Goal: Use online tool/utility: Utilize a website feature to perform a specific function

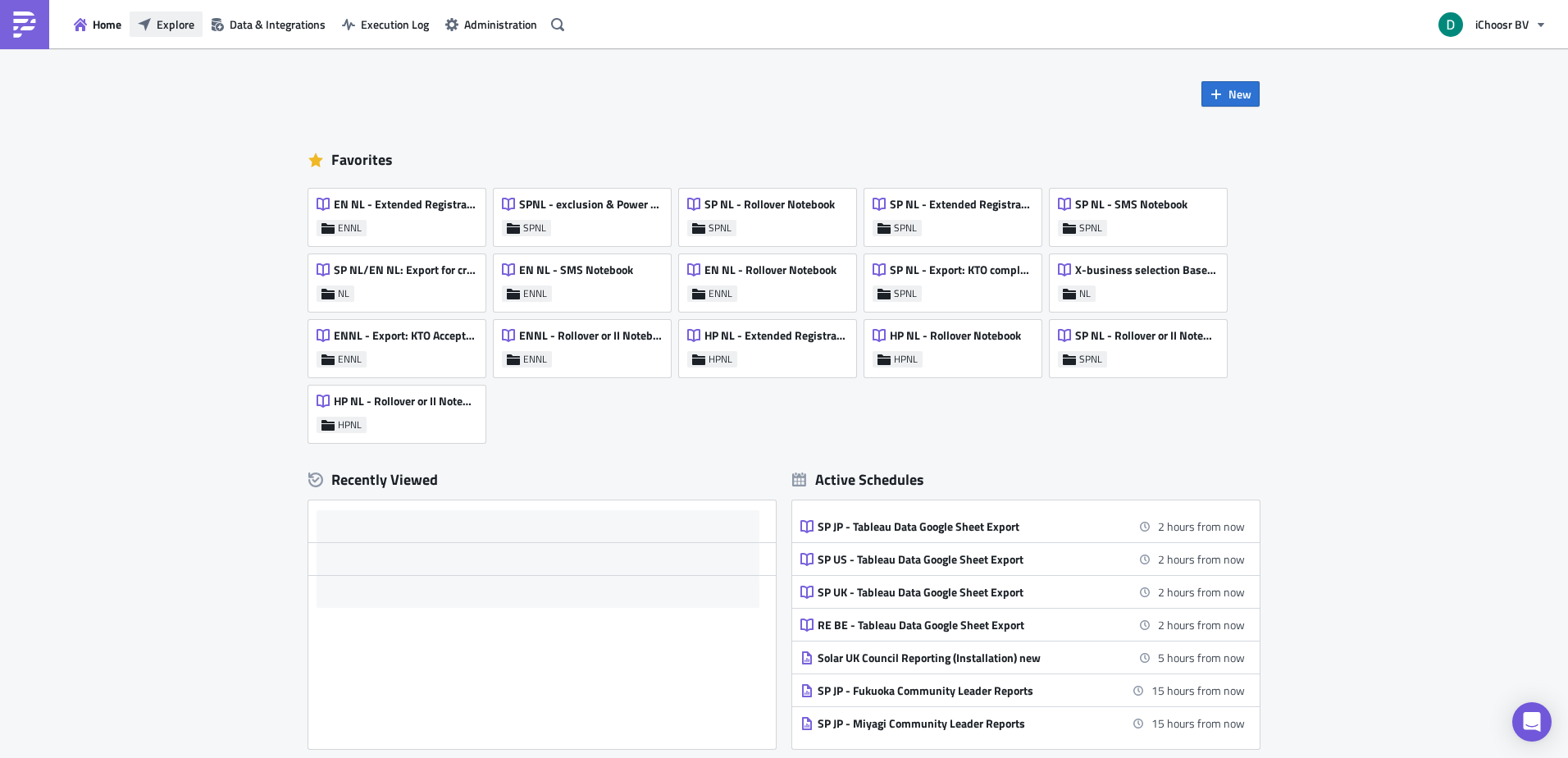
click at [157, 18] on span "Explore" at bounding box center [175, 24] width 38 height 17
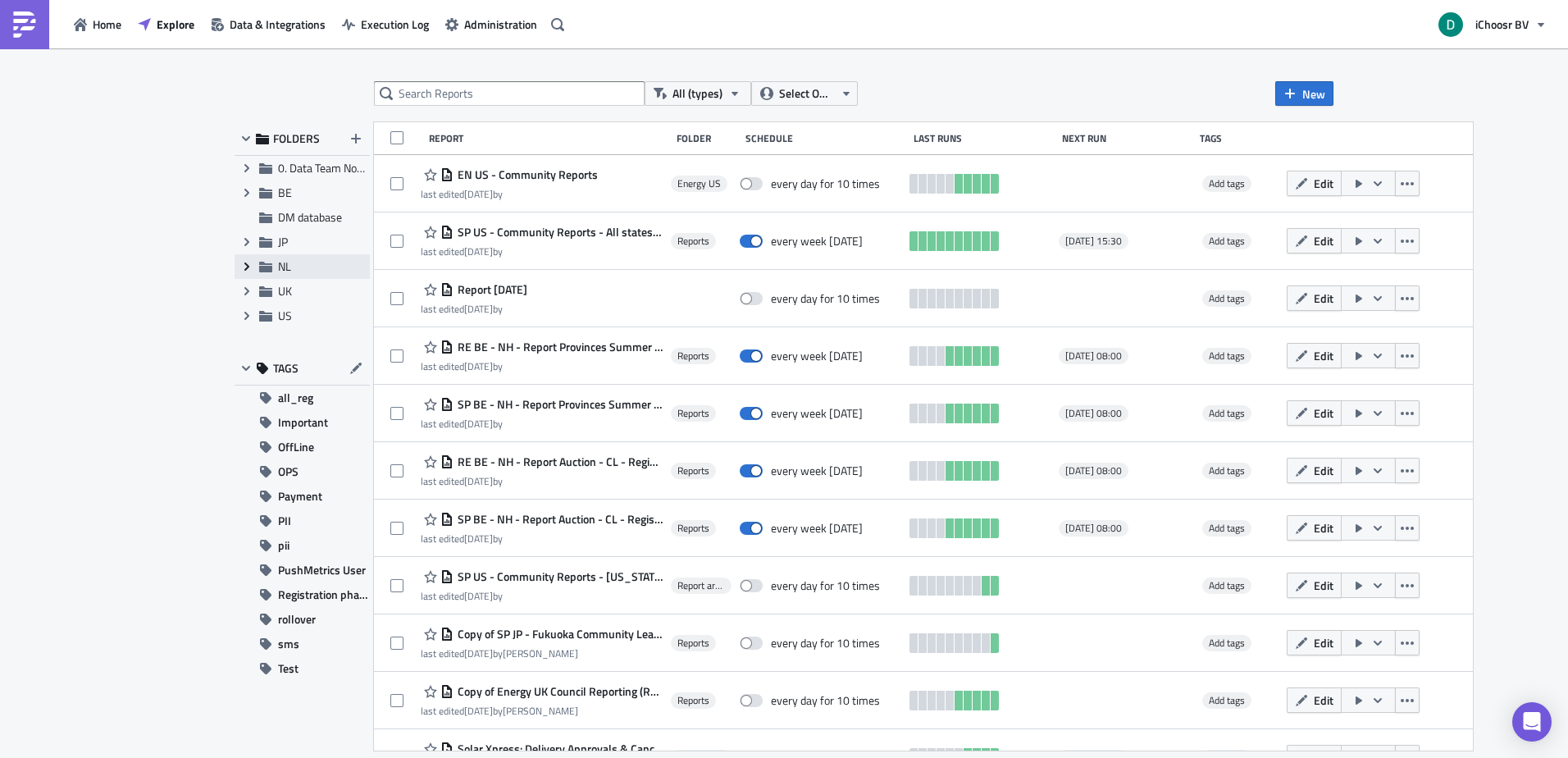
click at [241, 279] on span "Expand group" at bounding box center [247, 266] width 24 height 24
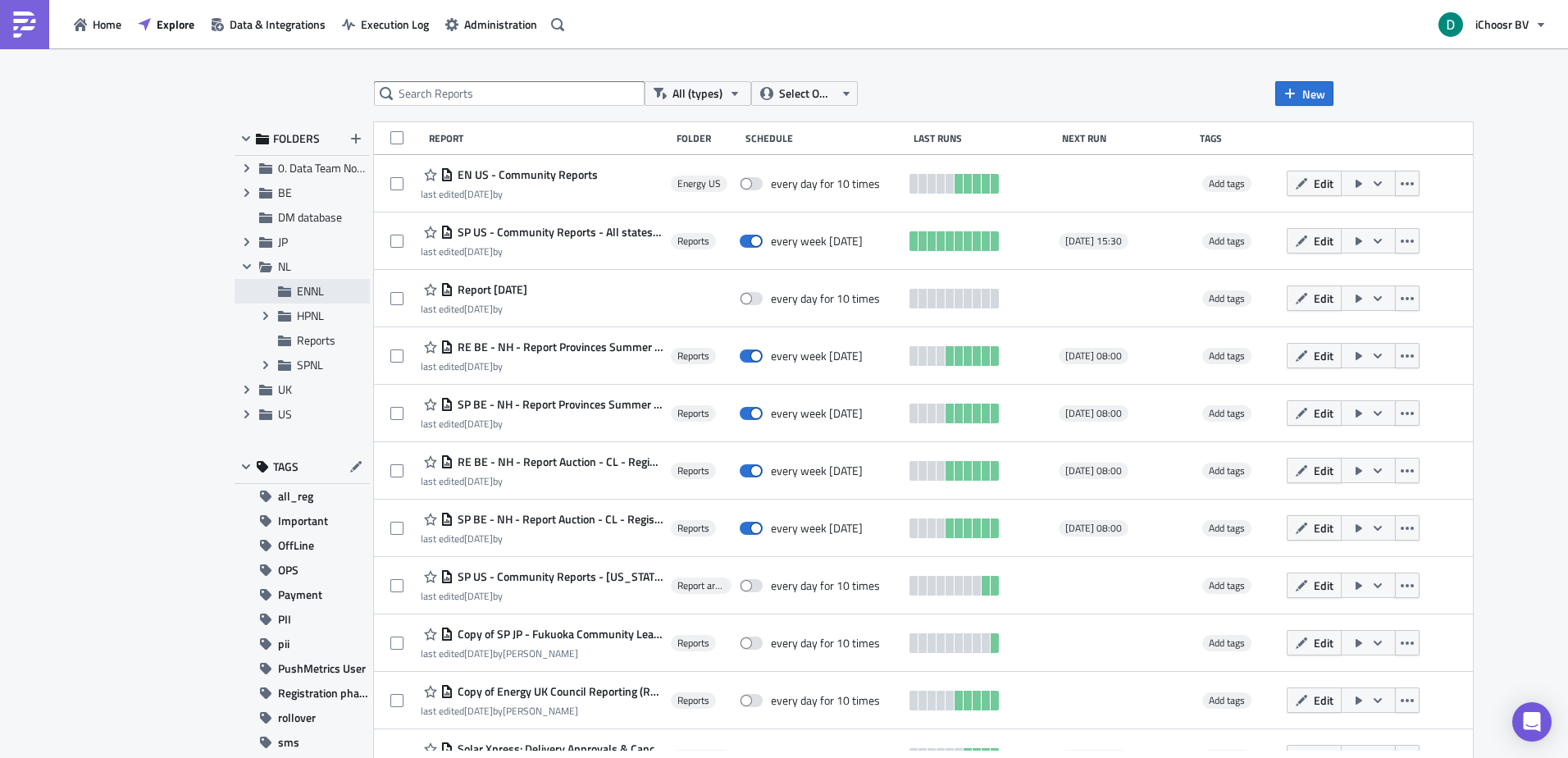
click at [304, 297] on span "ENNL" at bounding box center [310, 291] width 27 height 17
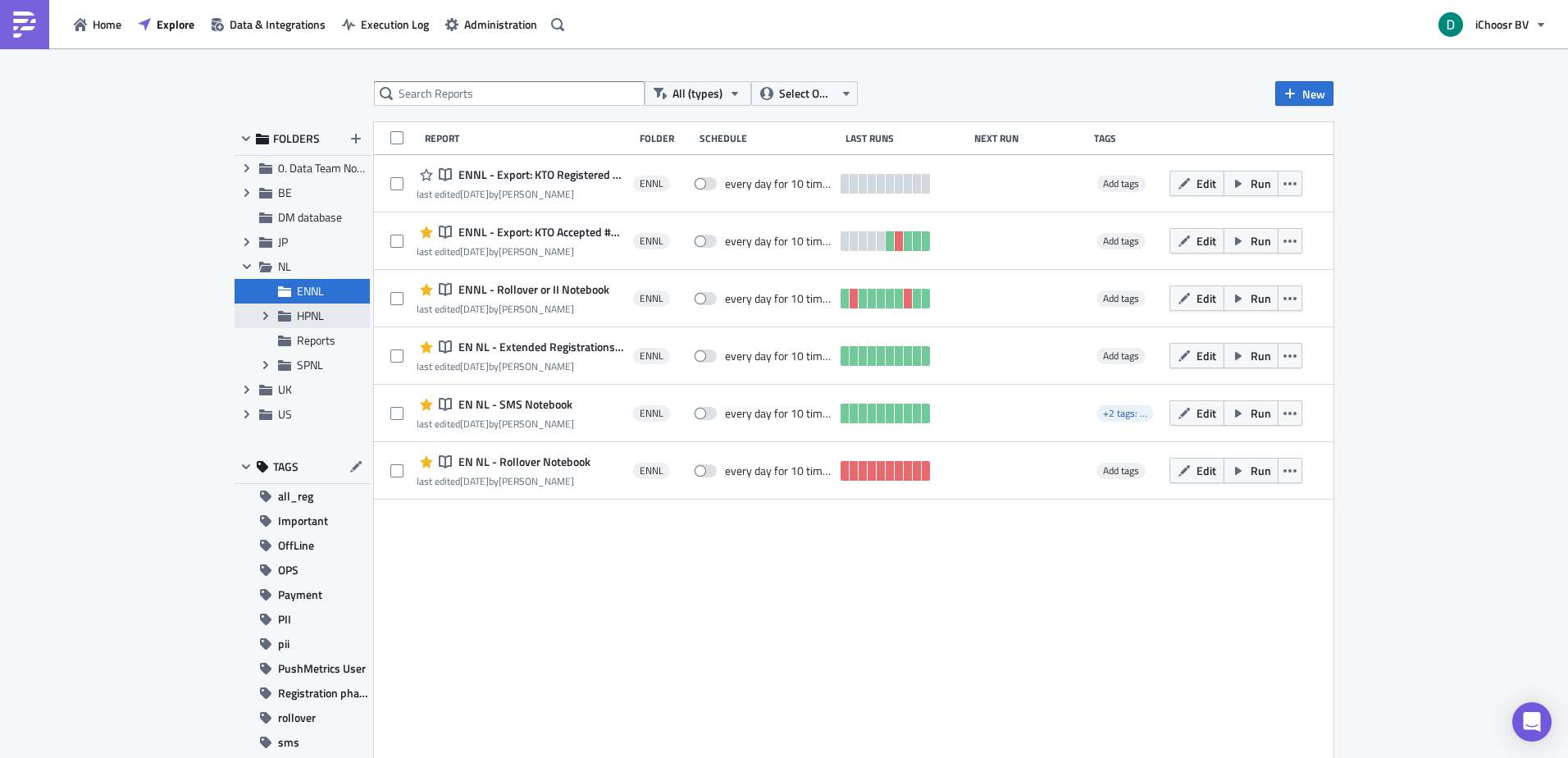
click at [314, 325] on div "Expand group HPNL" at bounding box center [302, 316] width 135 height 24
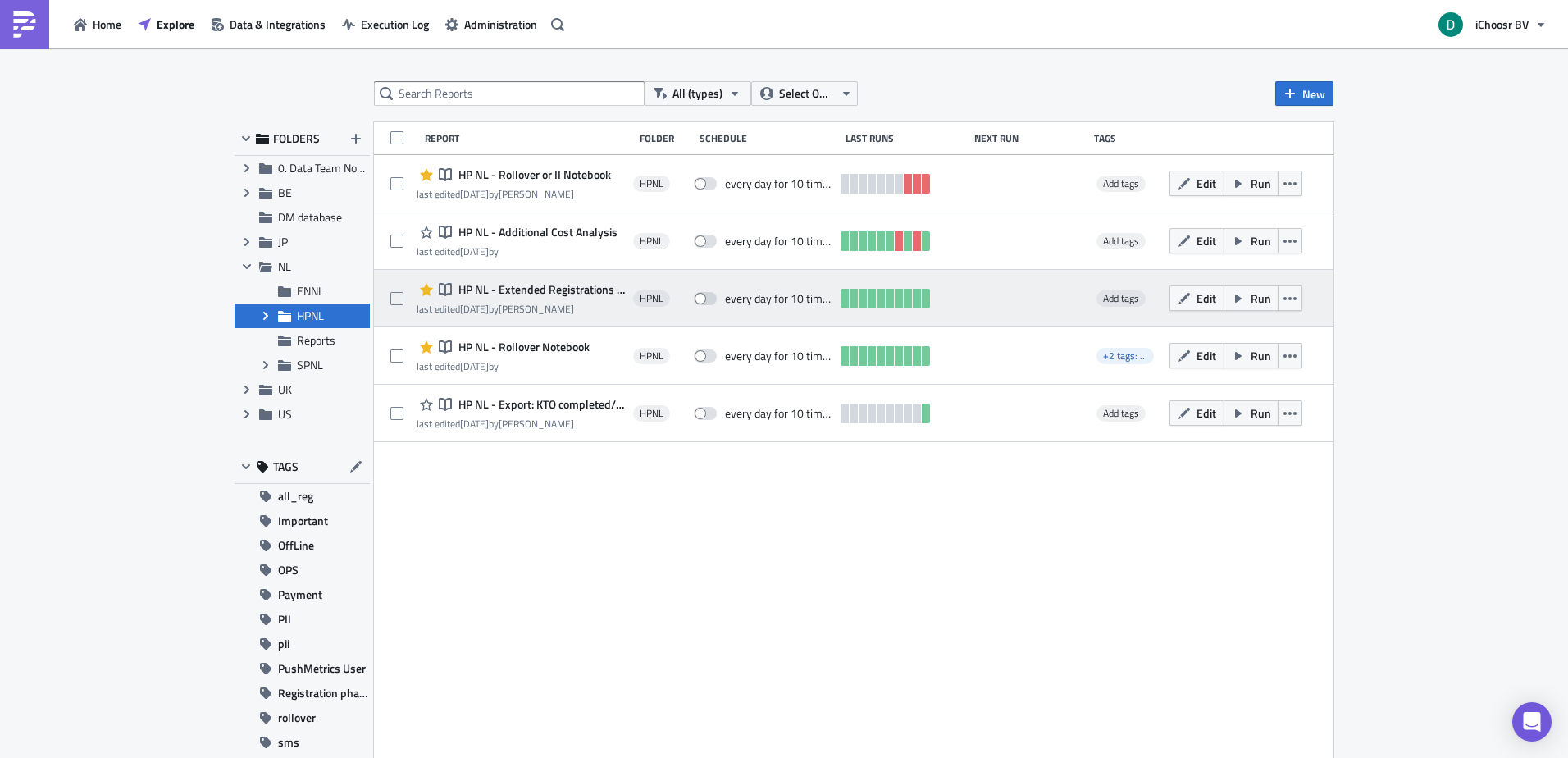
click at [518, 292] on span "HP NL - Extended Registrations export" at bounding box center [540, 290] width 171 height 15
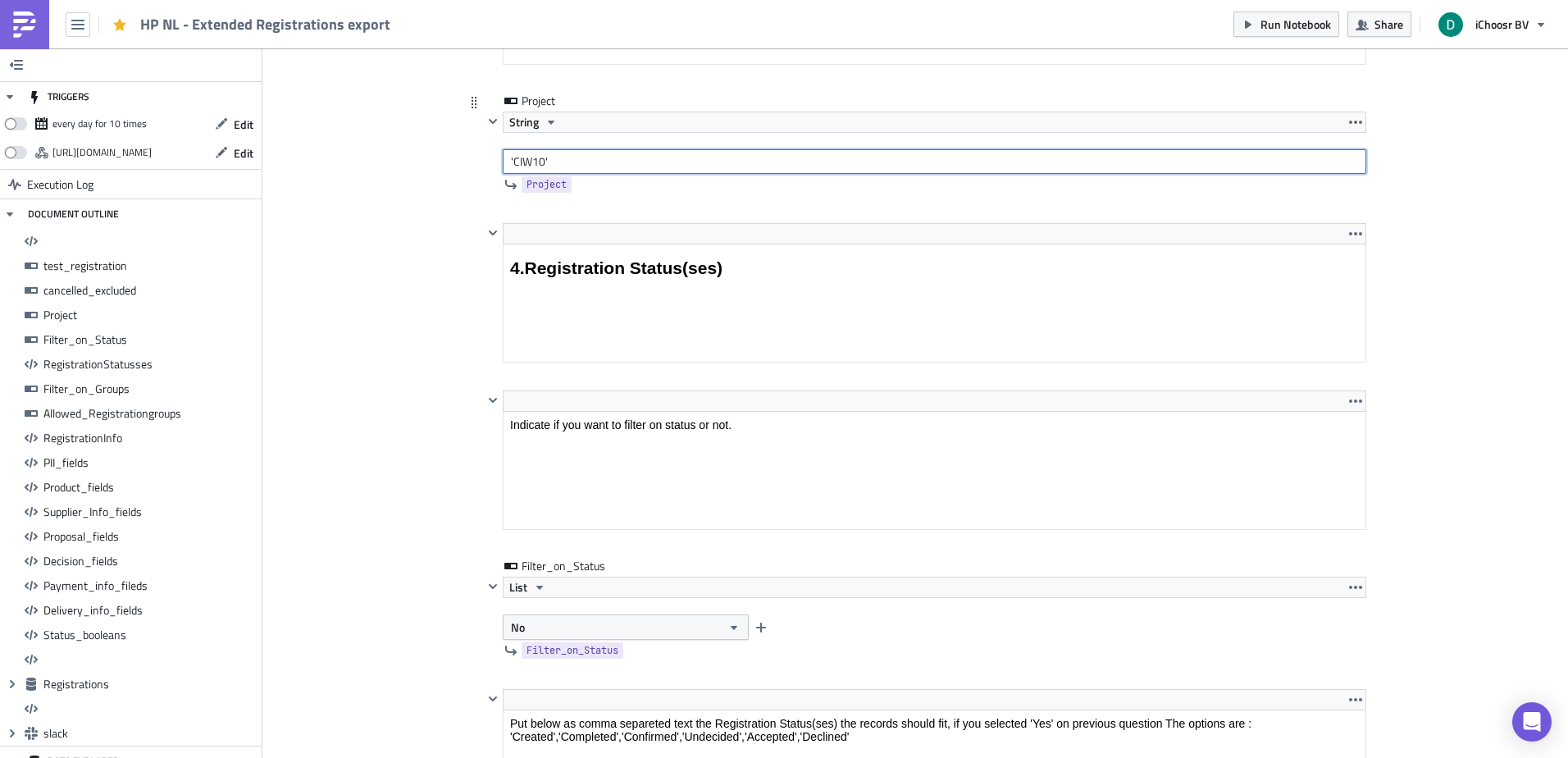
click at [538, 160] on input "'CIW10'" at bounding box center [934, 161] width 864 height 24
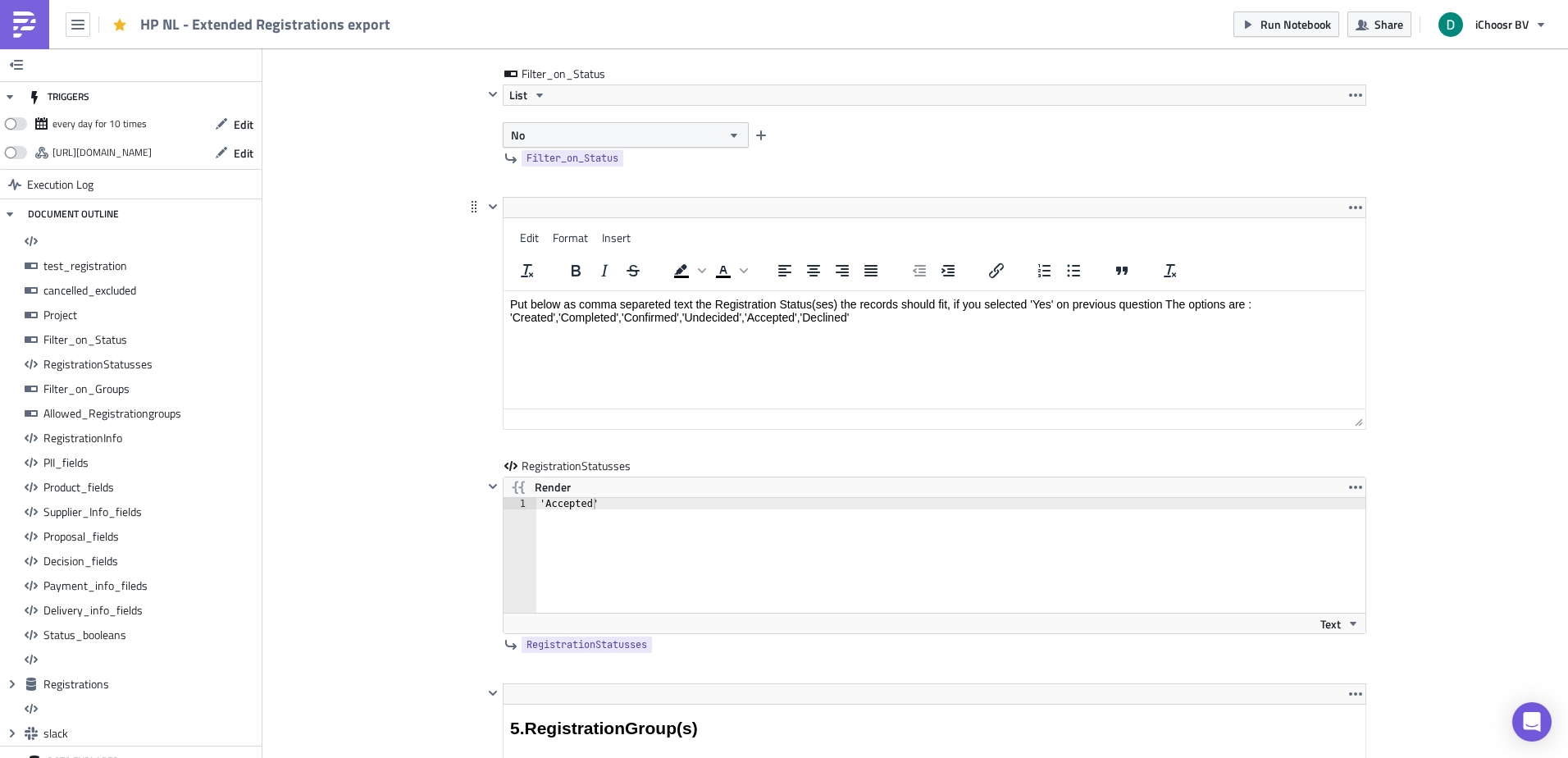
click at [654, 292] on html "Put below as comma separeted text the Registration Status(ses) the records shou…" at bounding box center [934, 311] width 862 height 39
drag, startPoint x: 868, startPoint y: 313, endPoint x: 476, endPoint y: 327, distance: 392.2
click at [504, 327] on html "Put below as comma separeted text the Registration Status(ses) the records shou…" at bounding box center [934, 311] width 862 height 39
copy p "'Created','Completed','Confirmed','Undecided','Accepted','Declined'"
click at [664, 528] on div "'Accepted' 1 'Accepted' ההההההההההההההההההההההההההההההההההההההההההההההההההההההה…" at bounding box center [934, 565] width 862 height 136
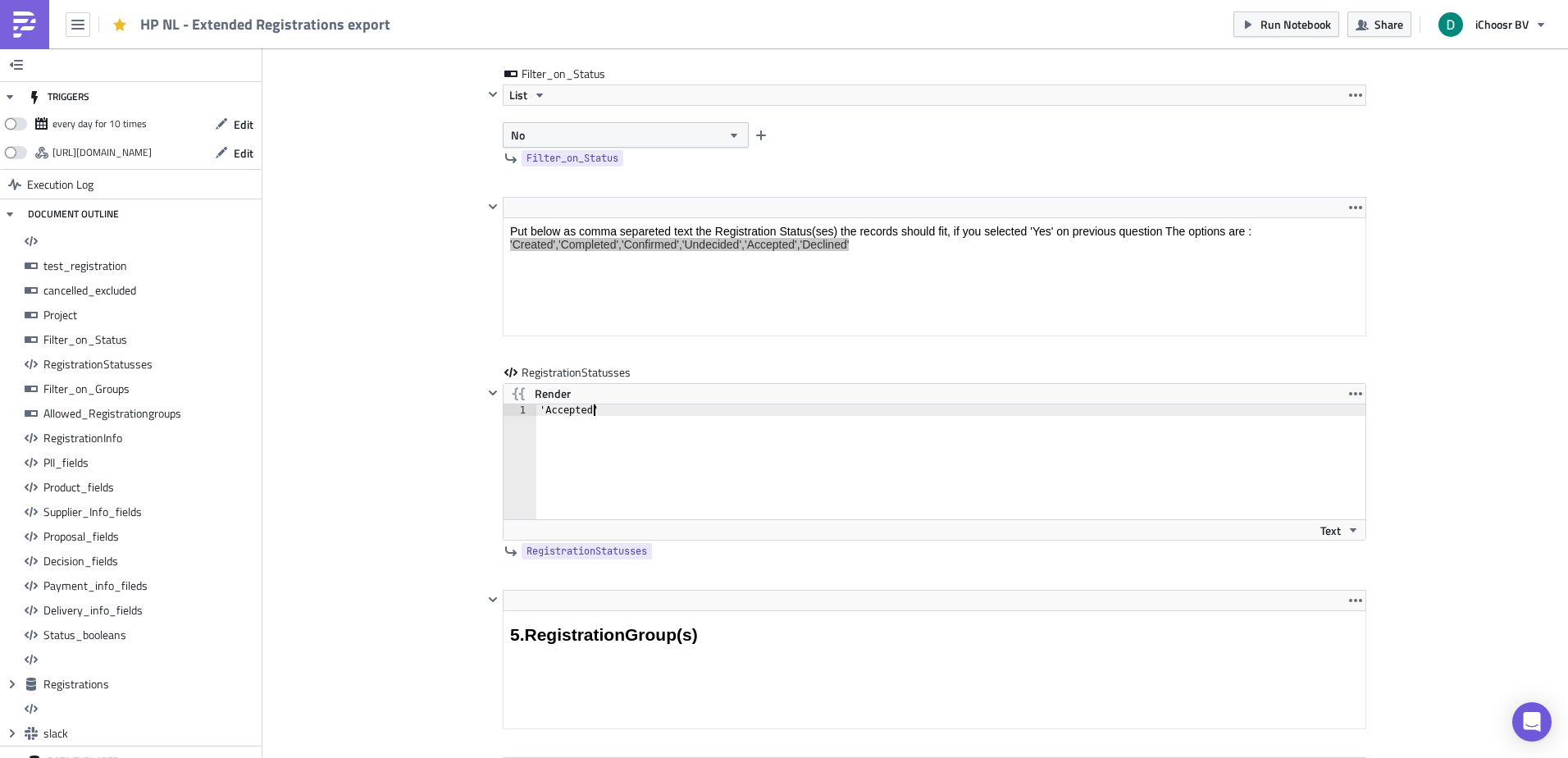
paste textarea "Created','Completed','Confirmed','Undecided','Accepted','Declin"
type textarea "'Created','Completed','Confirmed','Undecided','Accepted','Declined'"
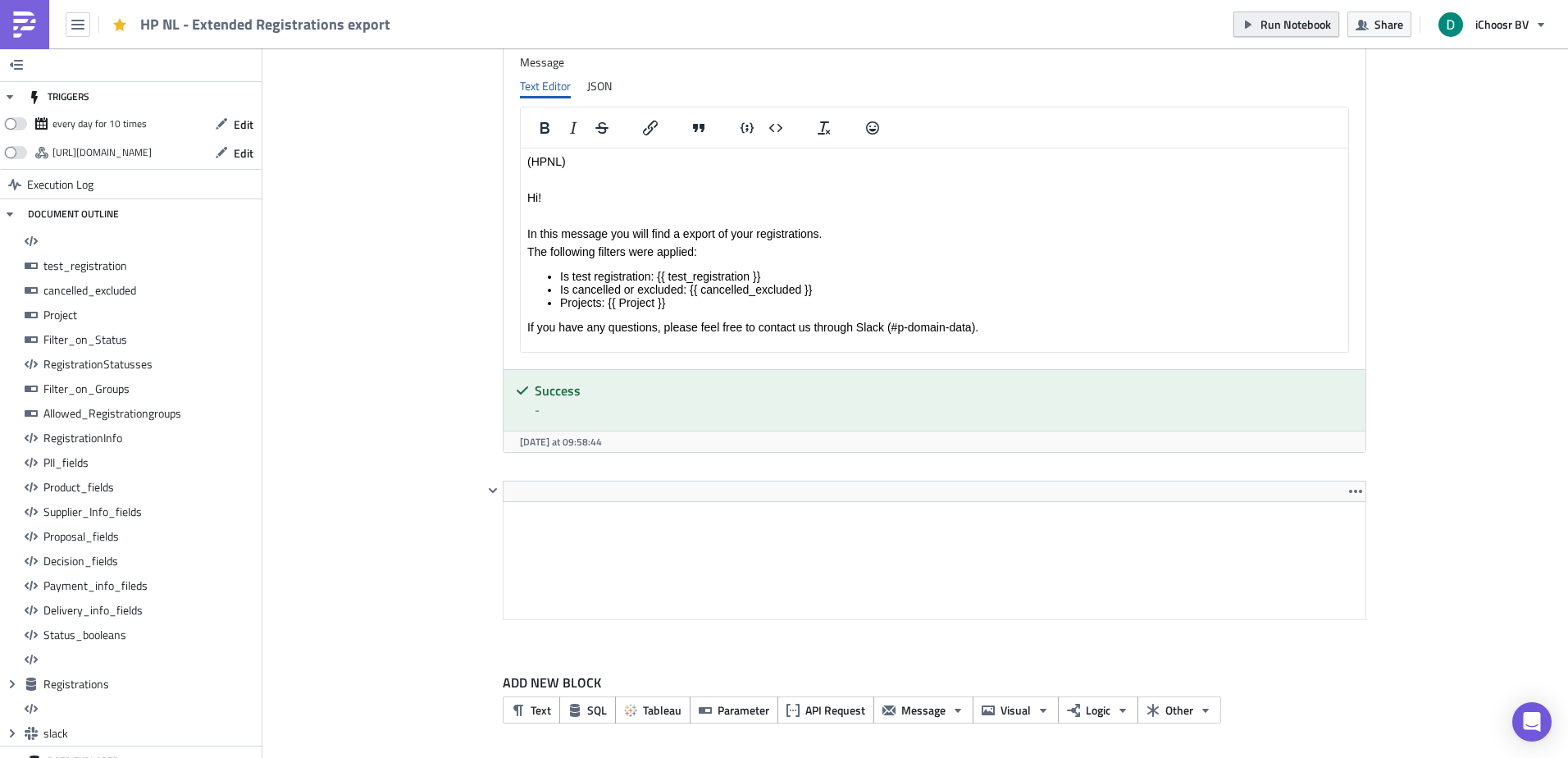
click at [1289, 36] on div "Run Notebook Share iChoosr BV" at bounding box center [1395, 24] width 323 height 49
drag, startPoint x: 1244, startPoint y: 20, endPoint x: 1195, endPoint y: 1, distance: 52.6
click at [1244, 20] on icon "button" at bounding box center [1248, 24] width 13 height 13
